Goal: Check status: Check status

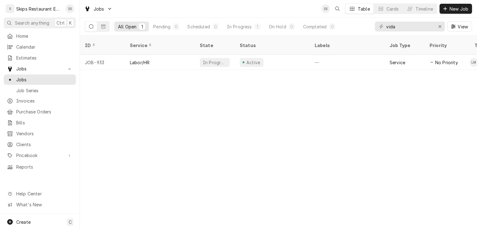
click at [91, 26] on icon "Dynamic Content Wrapper" at bounding box center [91, 26] width 4 height 4
click at [105, 25] on icon "Dynamic Content Wrapper" at bounding box center [103, 27] width 4 height 4
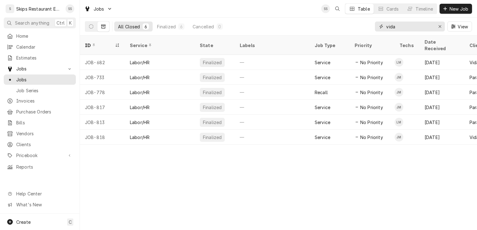
drag, startPoint x: 398, startPoint y: 26, endPoint x: 386, endPoint y: 26, distance: 11.5
click at [386, 26] on input "vida" at bounding box center [409, 27] width 47 height 10
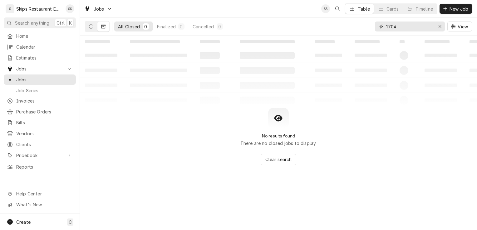
click at [386, 25] on input "1704" at bounding box center [409, 27] width 47 height 10
type input "RINV-1704"
click at [25, 99] on span "Invoices" at bounding box center [44, 101] width 56 height 7
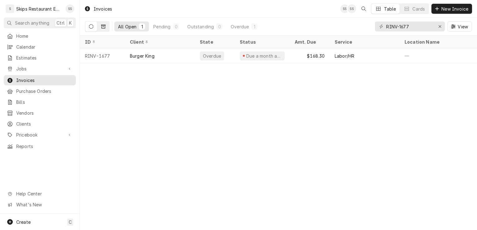
click at [104, 26] on icon "Dynamic Content Wrapper" at bounding box center [103, 27] width 4 height 4
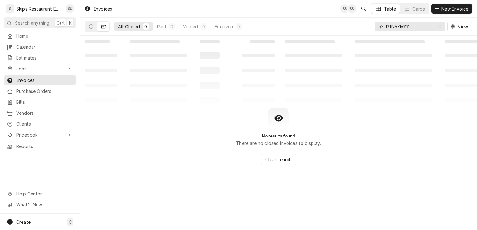
click at [409, 25] on input "RINV-1677" at bounding box center [409, 27] width 47 height 10
type input "RINV-1704"
click at [440, 27] on icon "Erase input" at bounding box center [439, 26] width 3 height 4
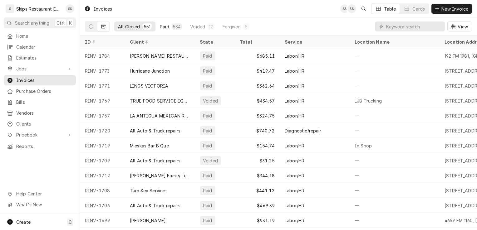
click at [177, 26] on div "534" at bounding box center [177, 26] width 8 height 7
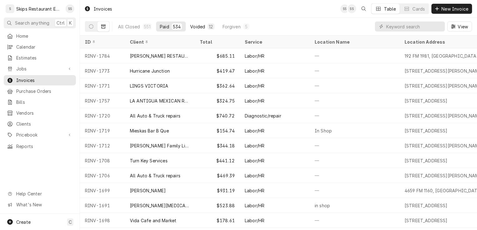
click at [202, 27] on div "Voided" at bounding box center [197, 26] width 15 height 7
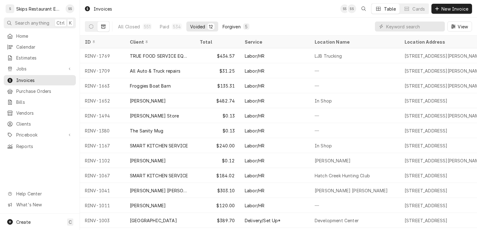
click at [245, 25] on div "5" at bounding box center [246, 26] width 4 height 7
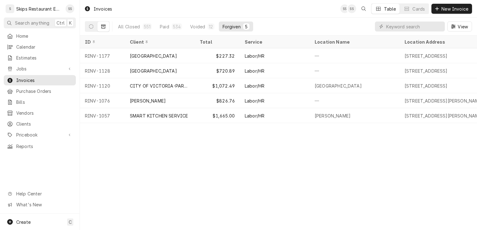
click at [103, 25] on icon "Dynamic Content Wrapper" at bounding box center [103, 27] width 4 height 4
click at [93, 25] on icon "Dynamic Content Wrapper" at bounding box center [91, 26] width 4 height 4
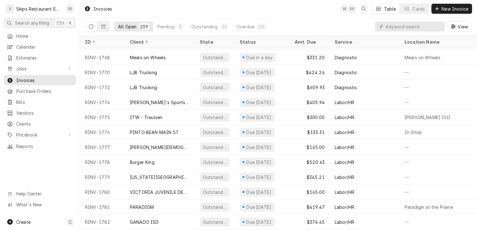
scroll to position [3402, 0]
